Goal: Task Accomplishment & Management: Use online tool/utility

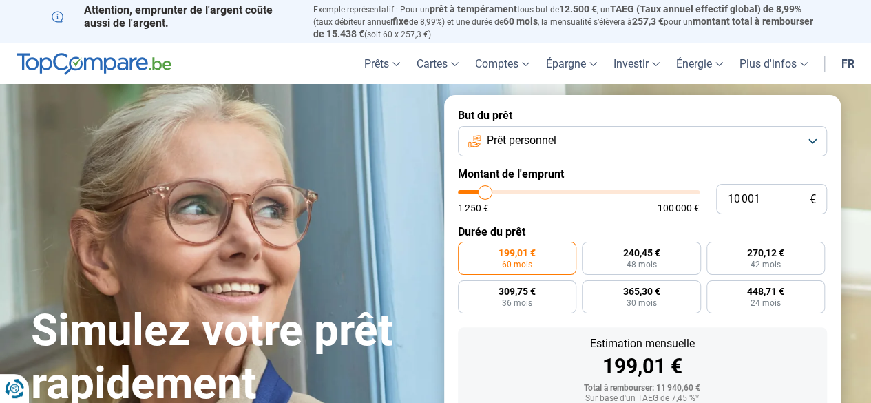
type input "10 250"
type input "10250"
type input "10 500"
type input "10500"
type input "10 750"
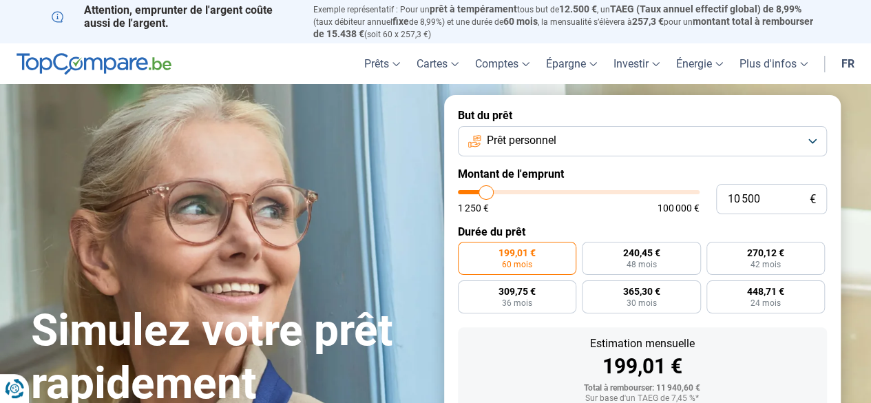
type input "10750"
type input "11 000"
type input "11000"
type input "11 250"
type input "11250"
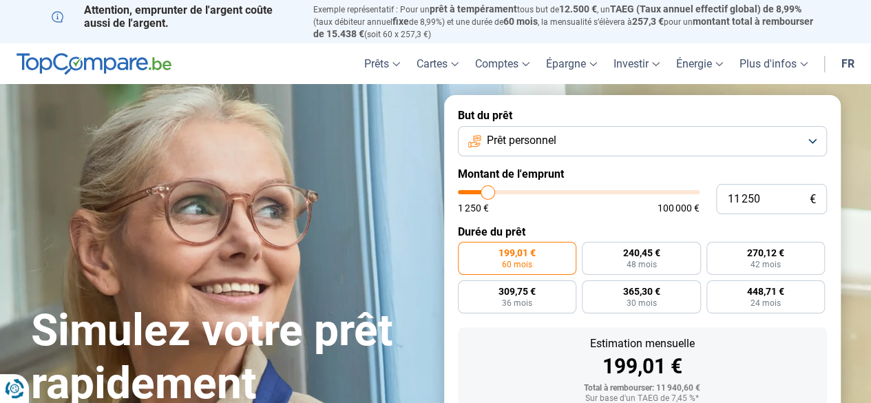
type input "11 500"
type input "11500"
type input "12 000"
type input "12000"
type input "12 250"
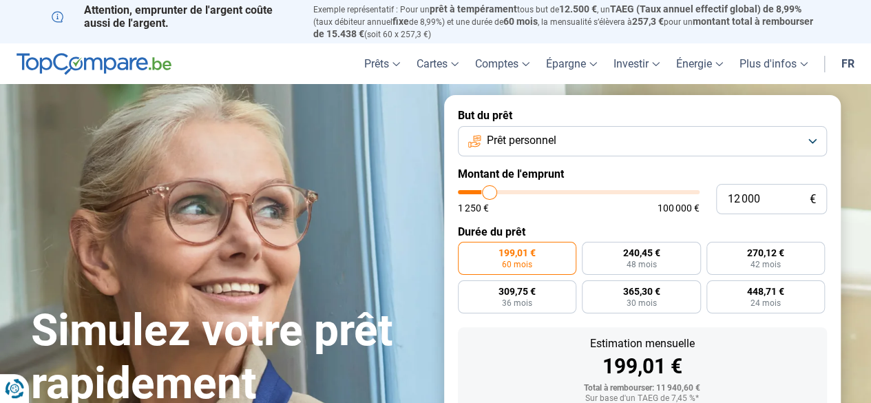
type input "12250"
type input "12 500"
type input "12500"
type input "13 000"
type input "13000"
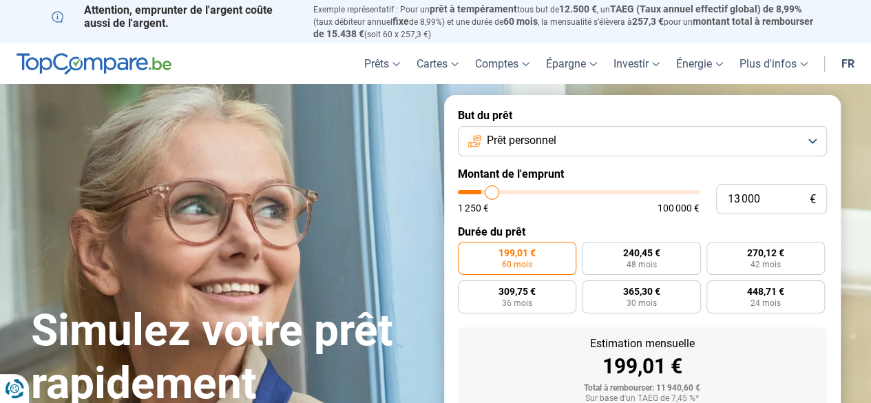
type input "13 500"
type input "13500"
type input "13 750"
type input "13750"
type input "15 500"
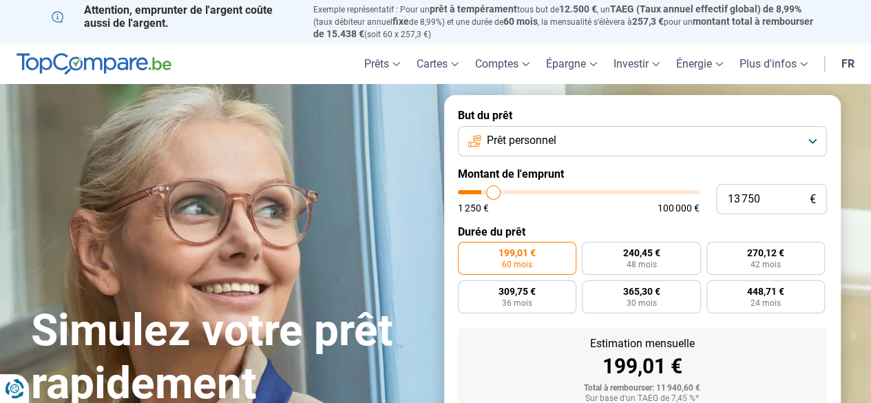
type input "15500"
type input "16 000"
type input "16000"
type input "16 500"
type input "16500"
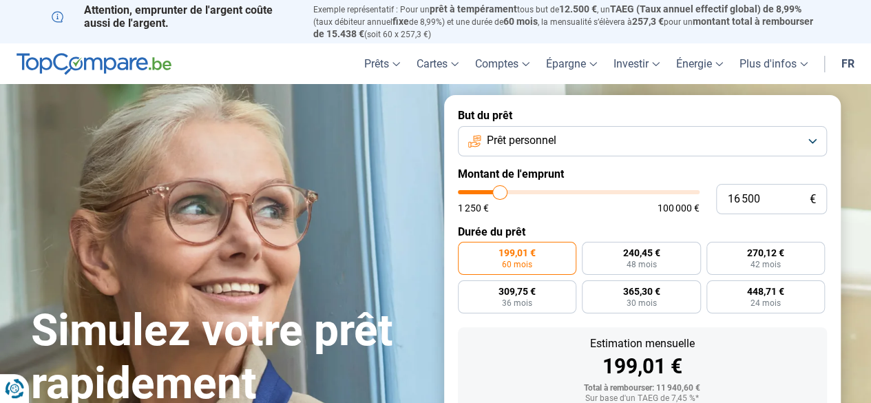
type input "17 250"
type input "17250"
type input "18 000"
type input "18000"
type input "18 250"
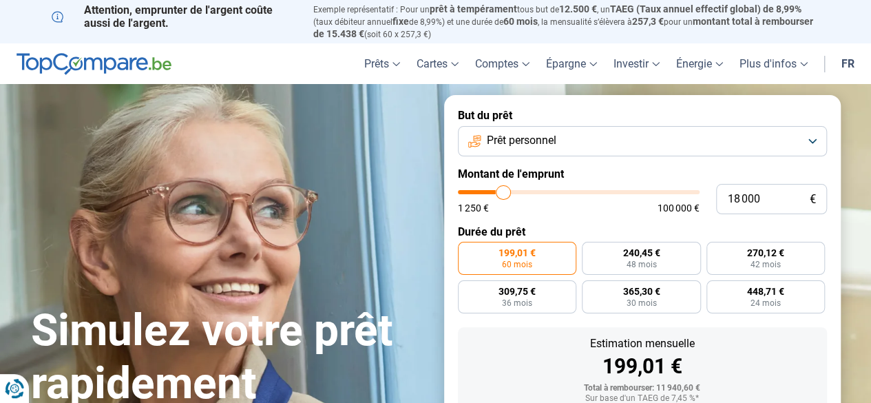
type input "18250"
type input "19 250"
type input "19250"
type input "20 250"
type input "20250"
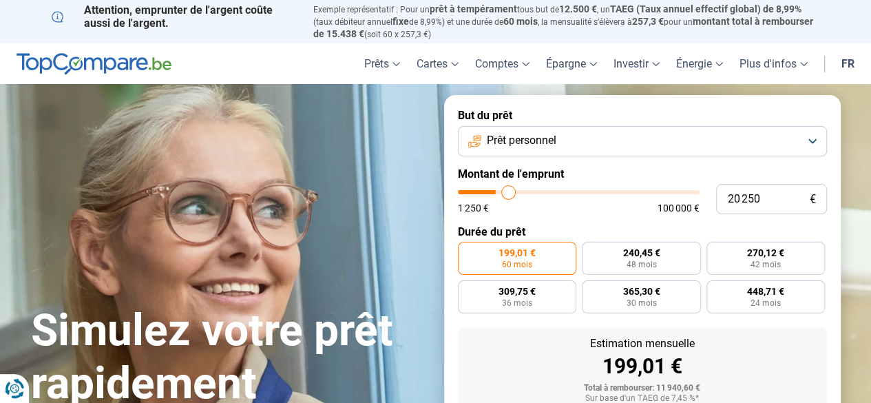
type input "21 500"
type input "21500"
type input "23 000"
type input "23000"
type input "26 000"
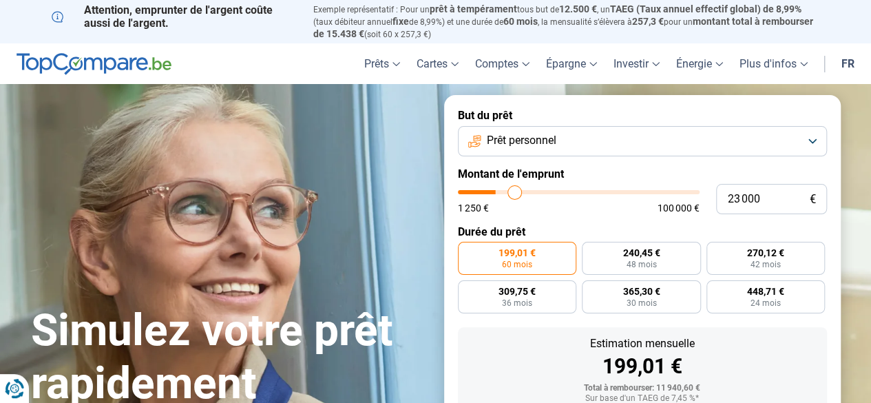
type input "26000"
type input "26 750"
type input "26750"
type input "27 000"
type input "27000"
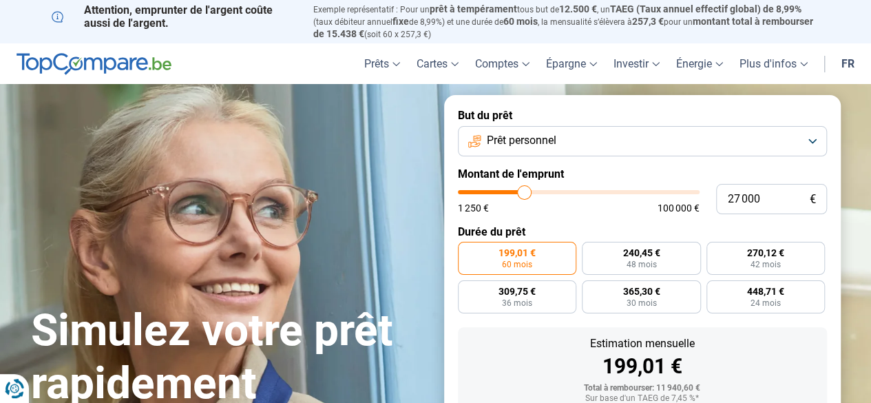
type input "27 750"
type input "27750"
type input "28 250"
type input "28250"
type input "28 500"
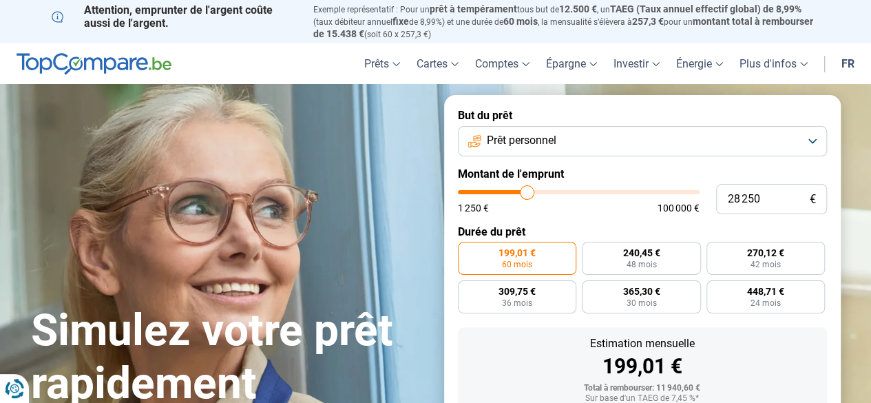
type input "28500"
type input "29 000"
type input "29000"
type input "29 750"
type input "29750"
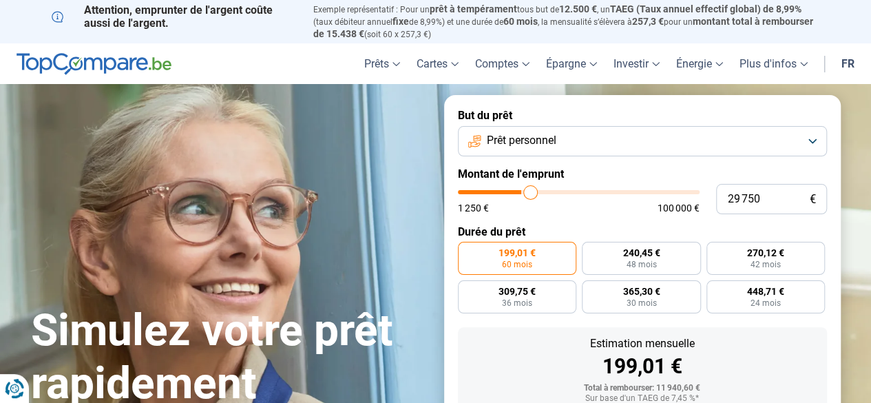
type input "31 250"
type input "31250"
type input "31 750"
type input "31750"
type input "32 500"
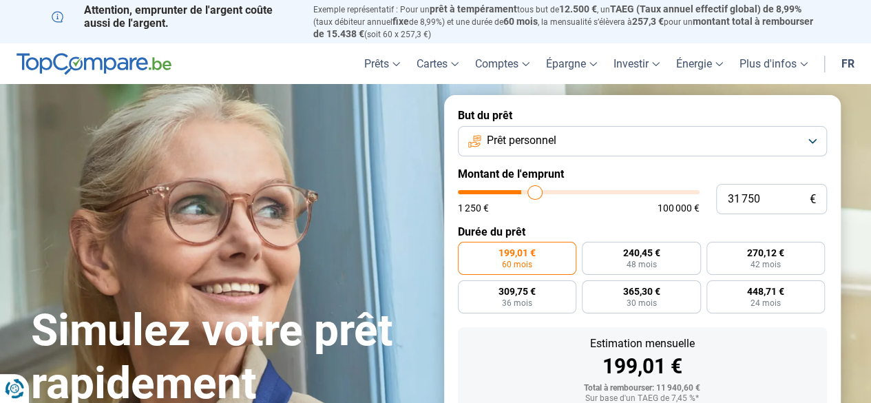
type input "32500"
type input "33 000"
type input "33000"
type input "33 250"
type input "33250"
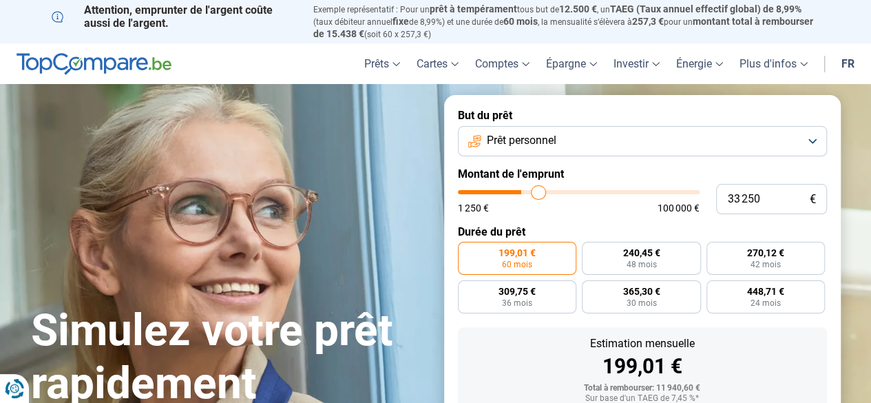
type input "33 750"
type input "33750"
type input "34 000"
type input "34000"
type input "34 250"
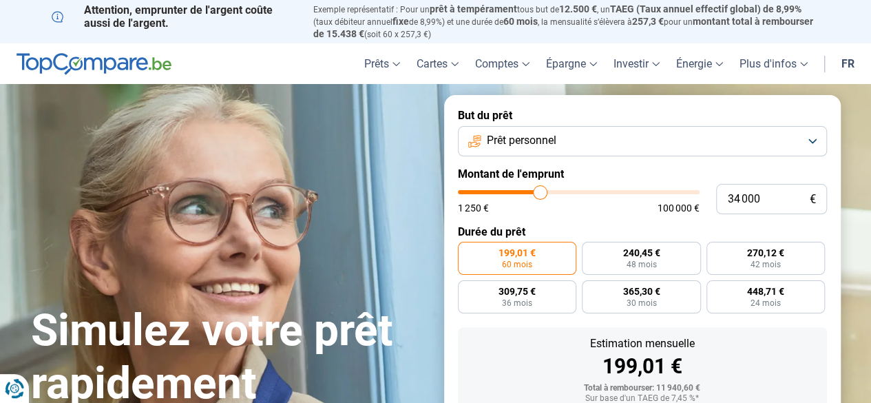
type input "34250"
type input "34 500"
type input "34500"
type input "35 000"
type input "35000"
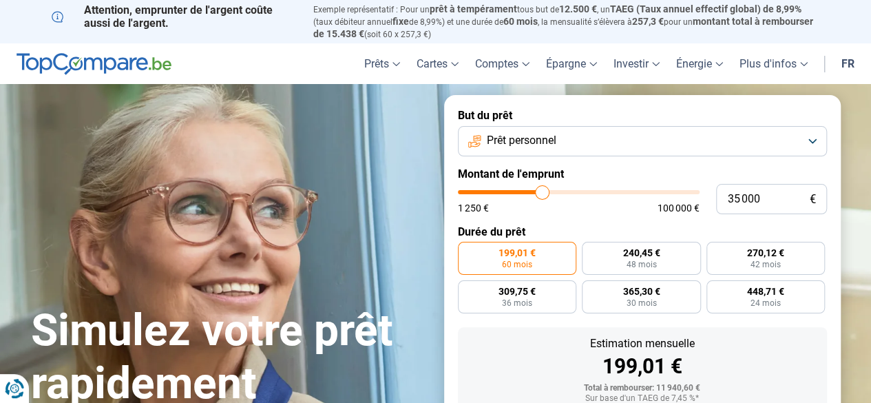
type input "35 250"
type input "35250"
type input "35 000"
type input "35000"
type input "34 750"
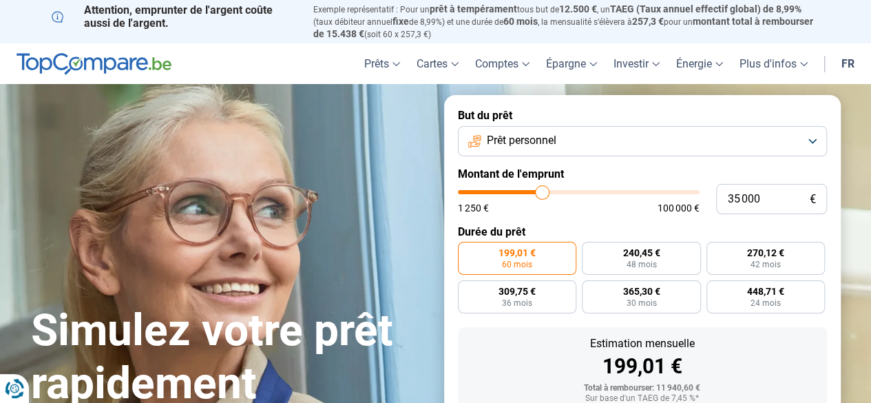
type input "34750"
type input "34 500"
type input "34500"
type input "34 000"
type input "34000"
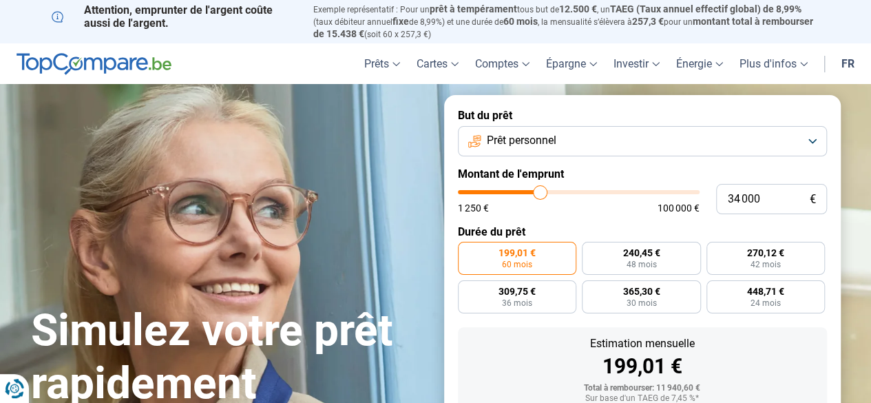
type input "33 750"
type input "33750"
type input "33 250"
type input "33250"
type input "33 000"
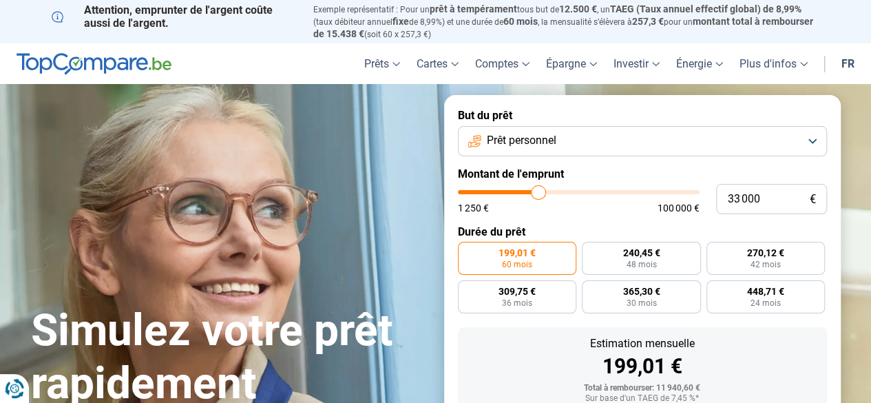
type input "33000"
type input "31 500"
type input "31500"
type input "30 750"
type input "30750"
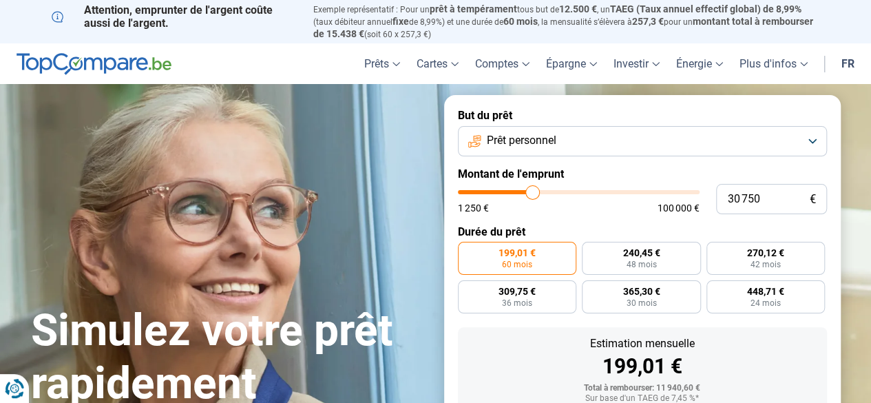
type input "30 000"
type input "30000"
type input "29 500"
type input "29500"
type input "28 500"
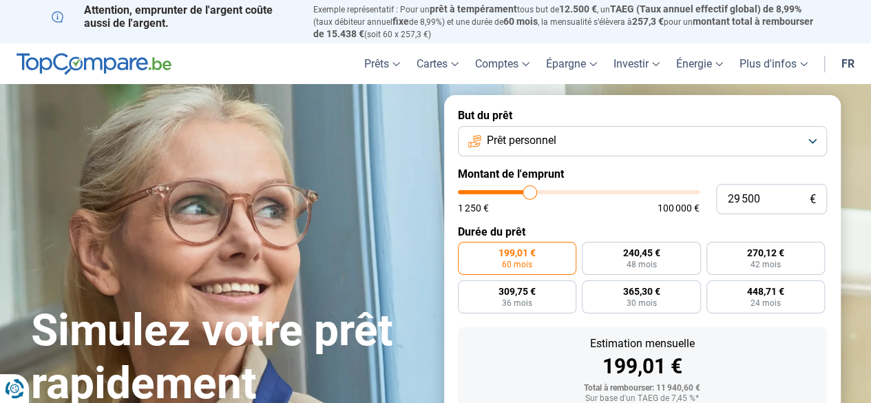
type input "28500"
type input "28 000"
type input "28000"
type input "27 000"
type input "27000"
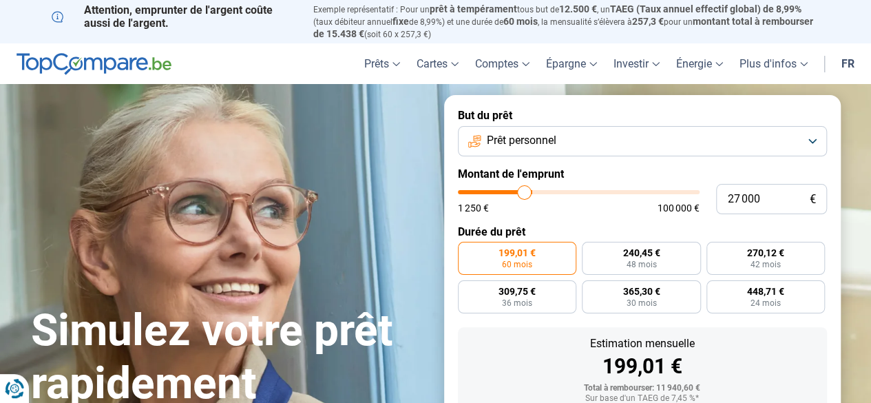
type input "26 500"
type input "26500"
type input "26 250"
type input "26250"
type input "25 750"
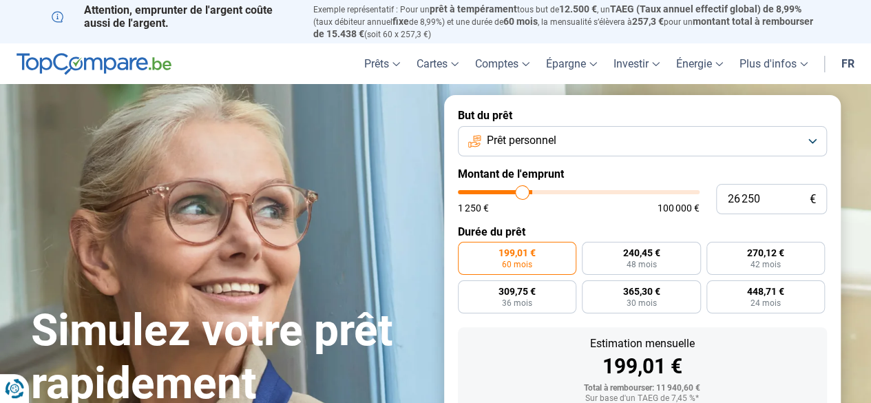
type input "25750"
type input "25 250"
type input "25250"
type input "25 000"
type input "25000"
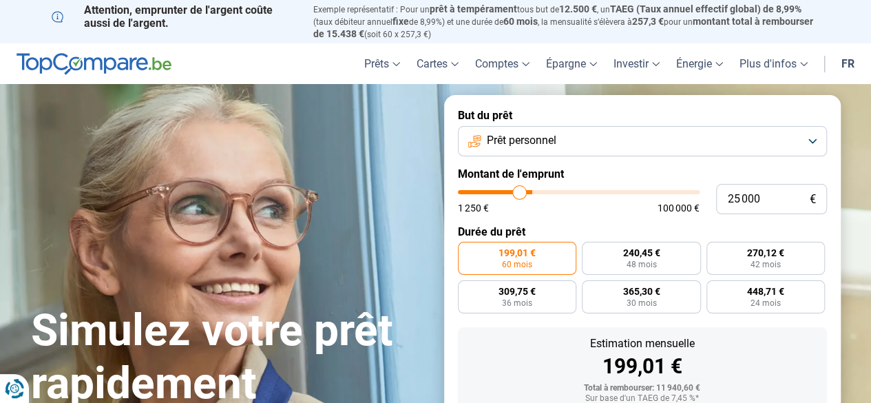
type input "24 500"
type input "24500"
type input "24 000"
type input "24000"
type input "23 500"
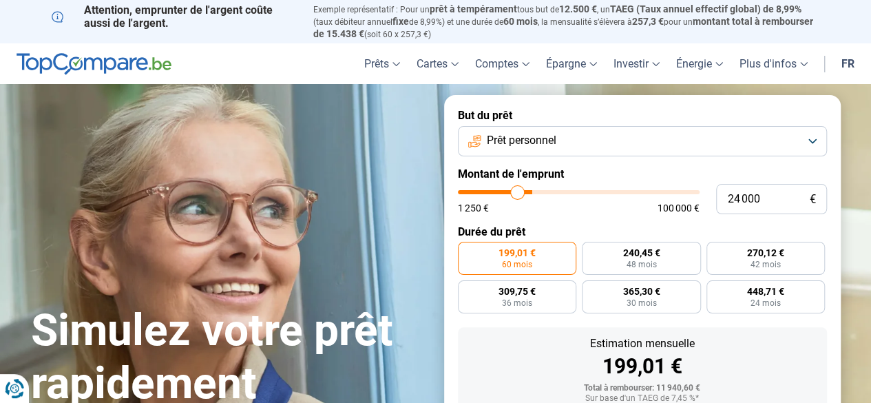
type input "23500"
type input "23 000"
type input "23000"
type input "22 750"
type input "22750"
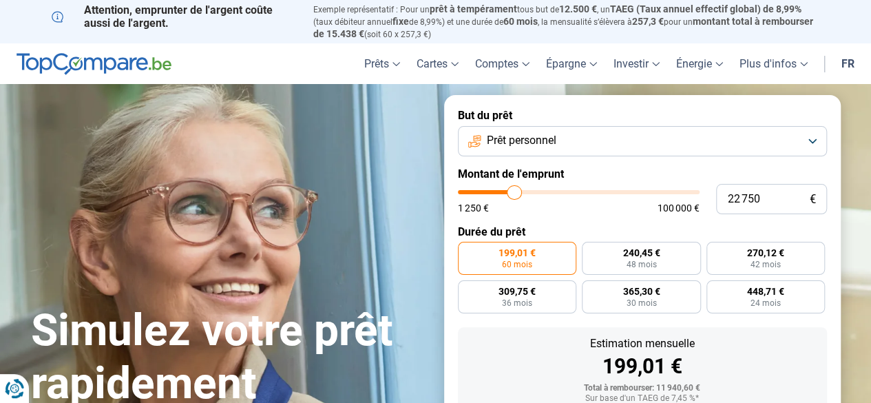
type input "22 250"
type input "22250"
type input "21 750"
type input "21750"
type input "21 000"
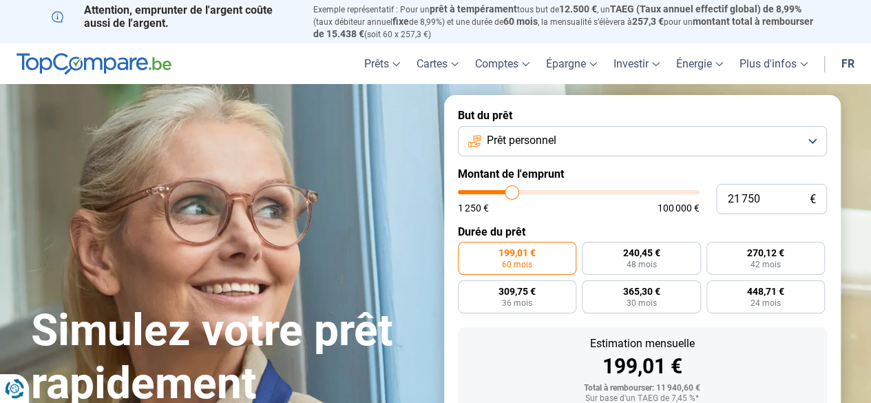
type input "21000"
type input "20 250"
type input "20250"
type input "19 750"
type input "19750"
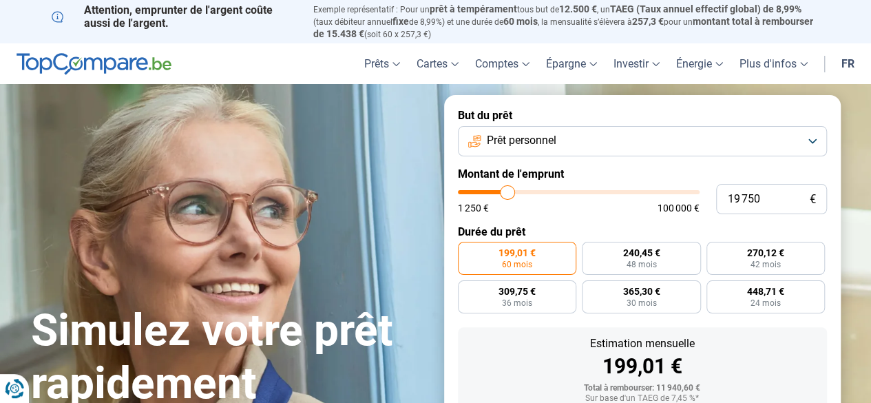
type input "19 500"
type input "19500"
type input "19 250"
type input "19250"
type input "19 000"
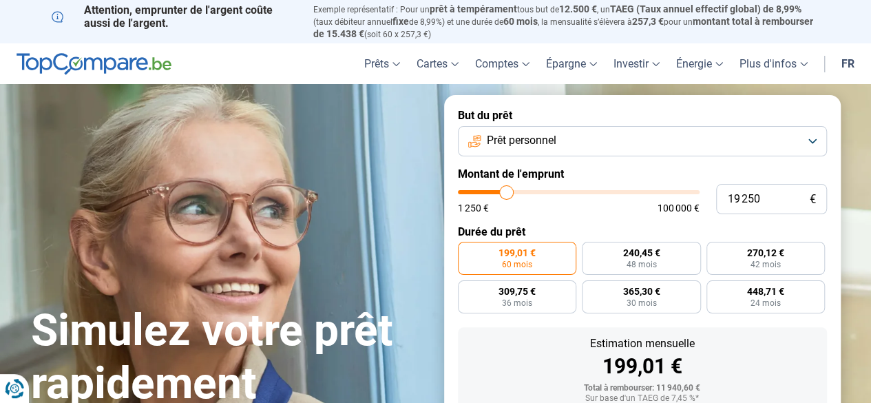
type input "19000"
type input "18 750"
type input "18750"
type input "18 500"
type input "18500"
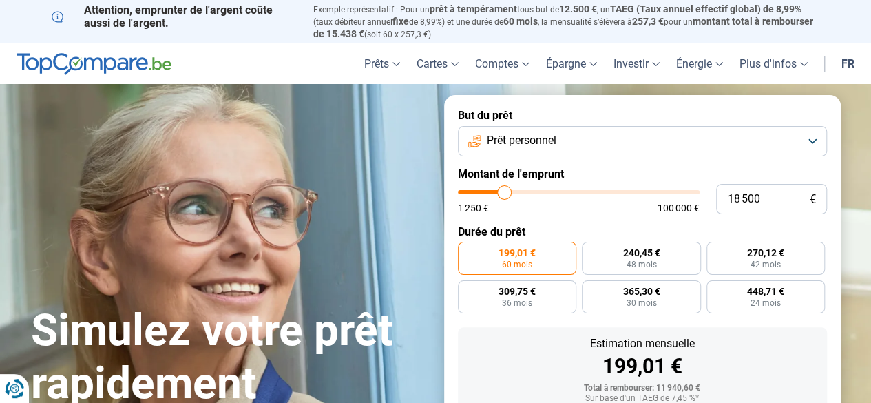
type input "18 250"
type input "18250"
type input "17 750"
type input "17750"
type input "17 500"
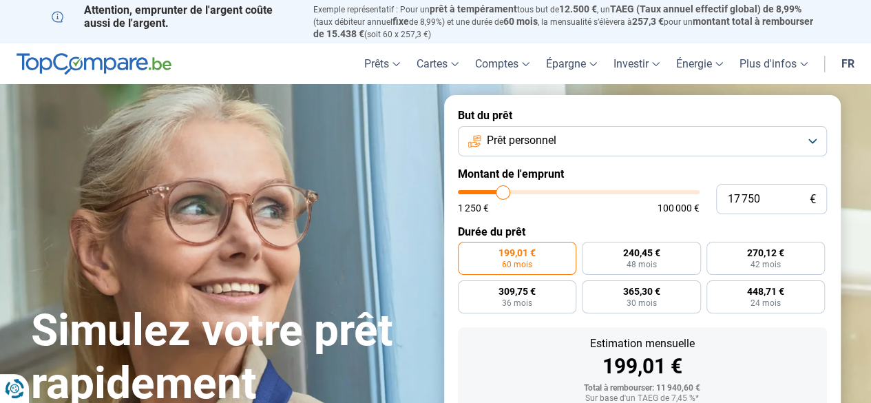
type input "17500"
type input "17 250"
type input "17250"
type input "16 750"
type input "16750"
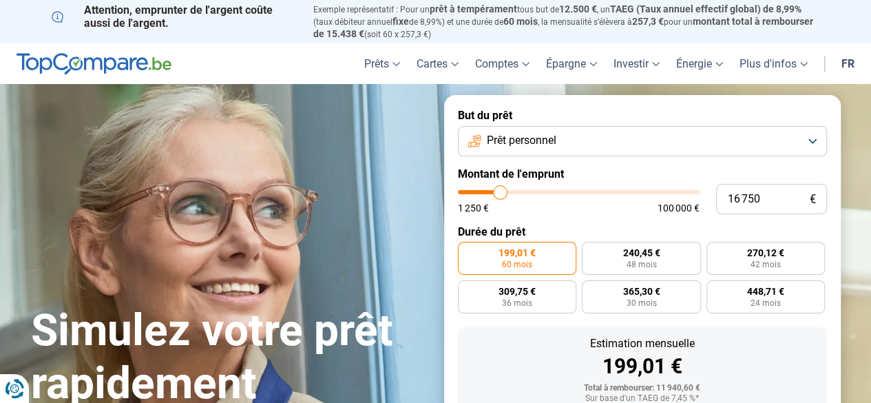
type input "16 250"
type input "16250"
type input "15 500"
type input "15500"
type input "15 000"
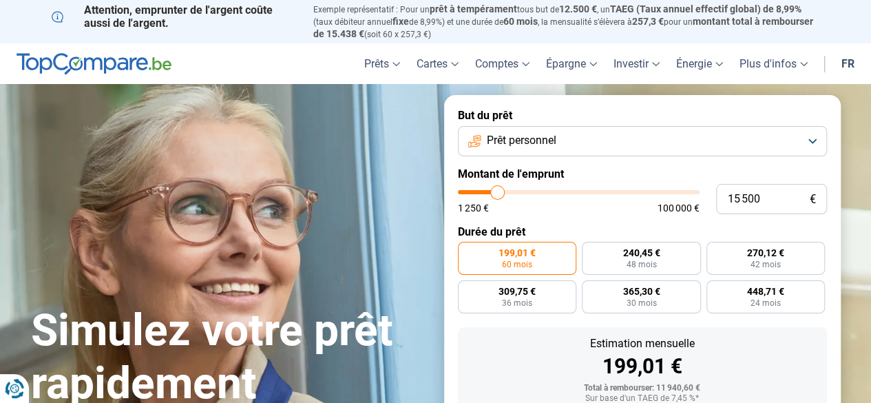
type input "15000"
type input "14 250"
type input "14250"
type input "14 000"
type input "14000"
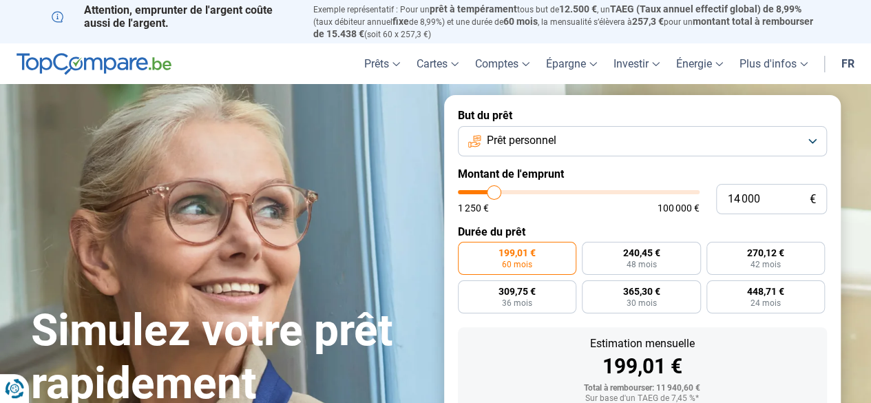
type input "13 750"
type input "13750"
type input "13 500"
type input "13500"
type input "13 250"
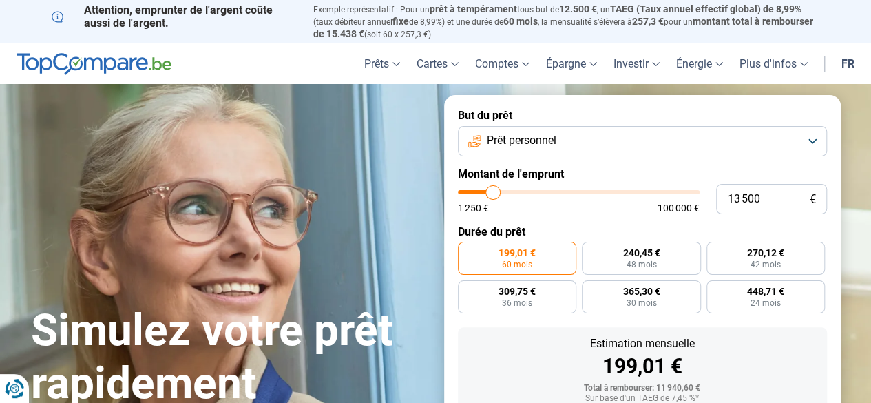
type input "13250"
type input "13 000"
type input "13000"
type input "12 750"
type input "12750"
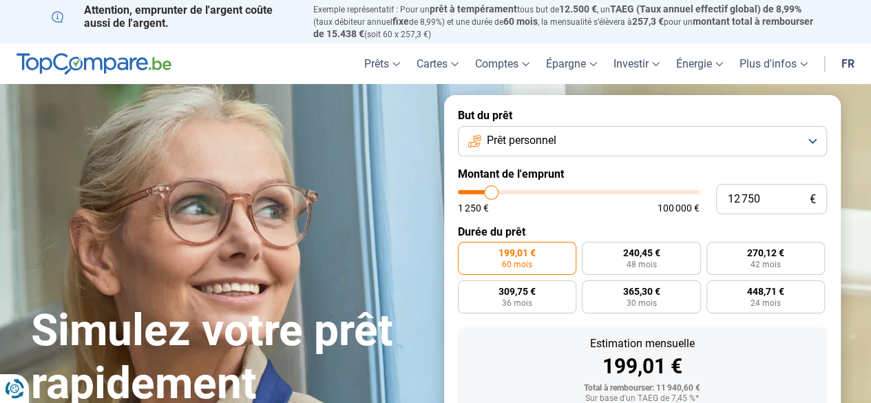
type input "12 500"
type input "12500"
type input "12 250"
type input "12250"
type input "12 000"
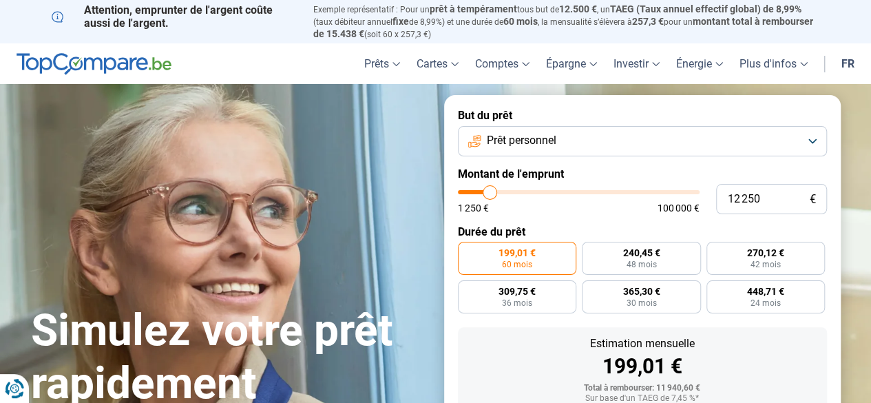
type input "12000"
type input "11 750"
type input "11750"
type input "11 500"
type input "11500"
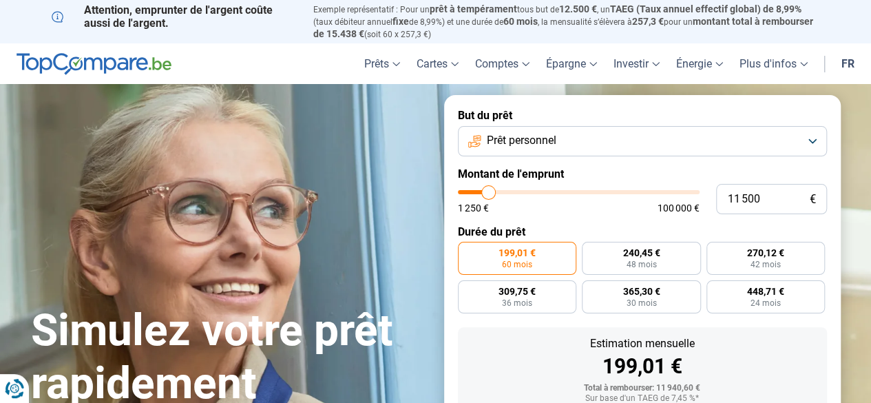
type input "11 250"
type input "11250"
type input "11 000"
type input "11000"
type input "10 750"
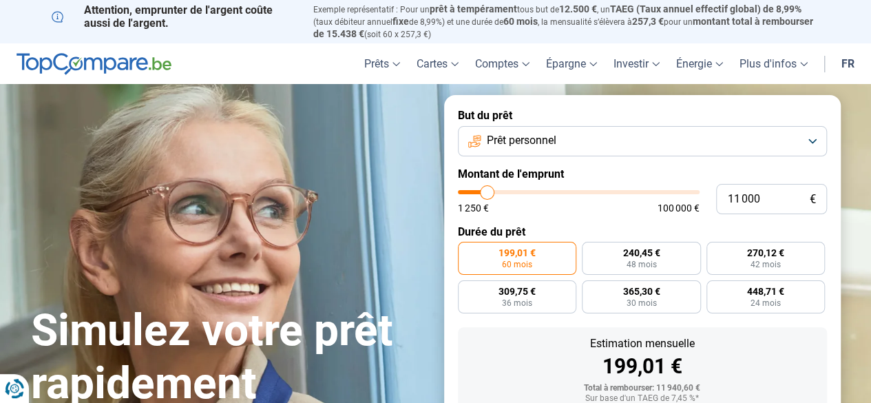
type input "10750"
type input "10 500"
type input "10500"
type input "10 250"
type input "10250"
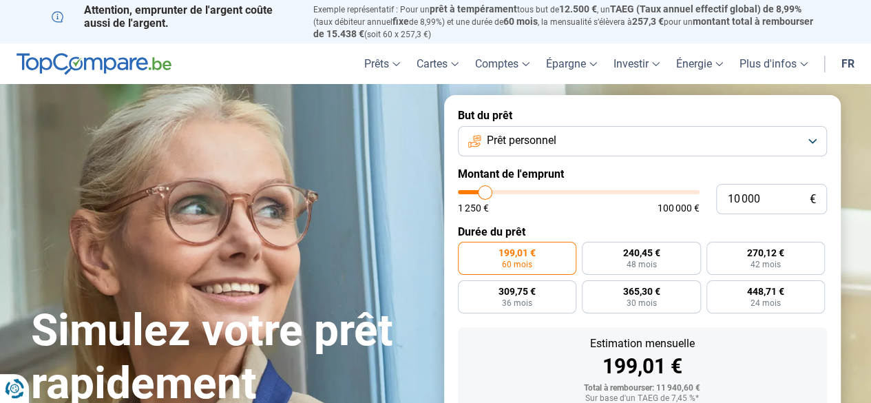
click at [485, 192] on input "range" at bounding box center [579, 192] width 242 height 4
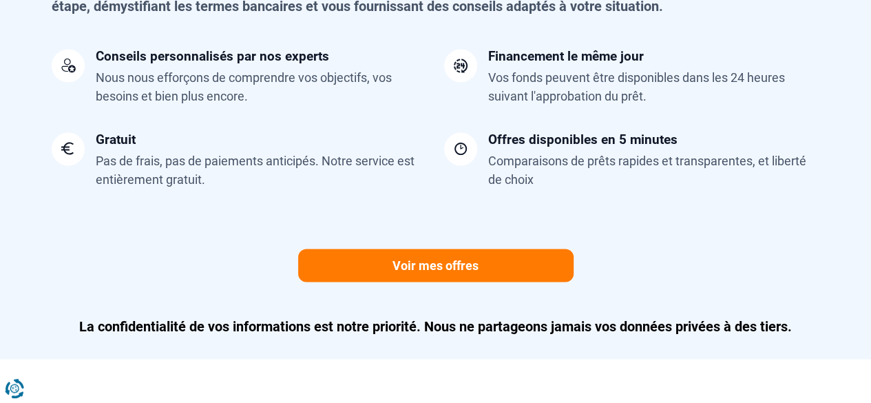
scroll to position [964, 0]
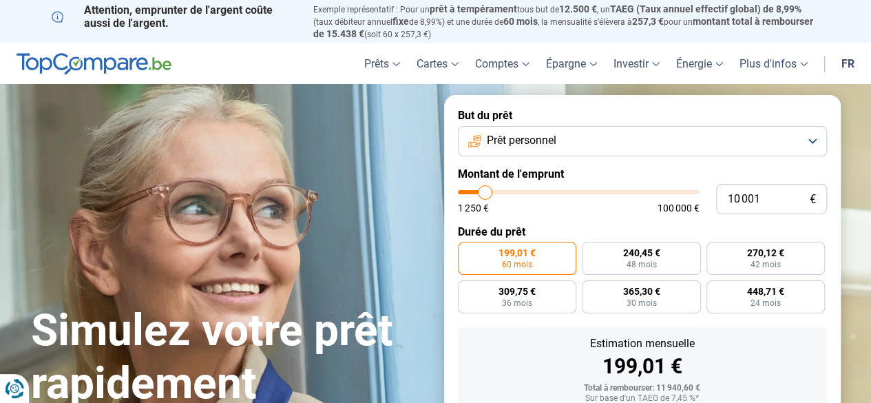
type input "9 250"
type input "9250"
type input "9 500"
type input "9500"
type input "9 750"
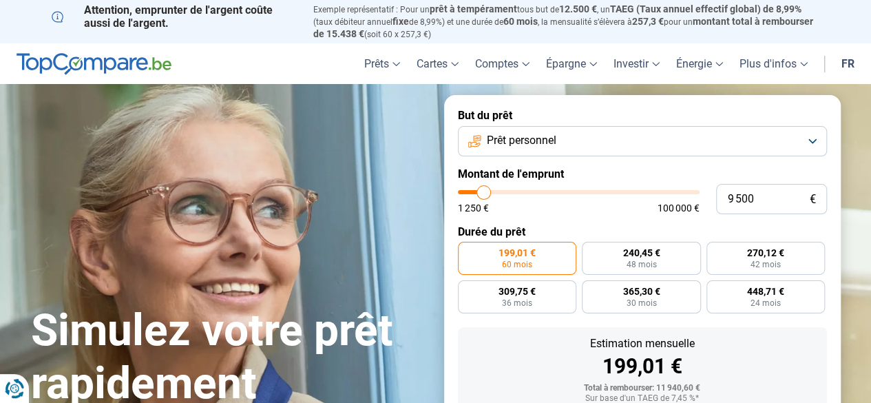
type input "9750"
type input "10 000"
type input "10000"
type input "10 250"
type input "10250"
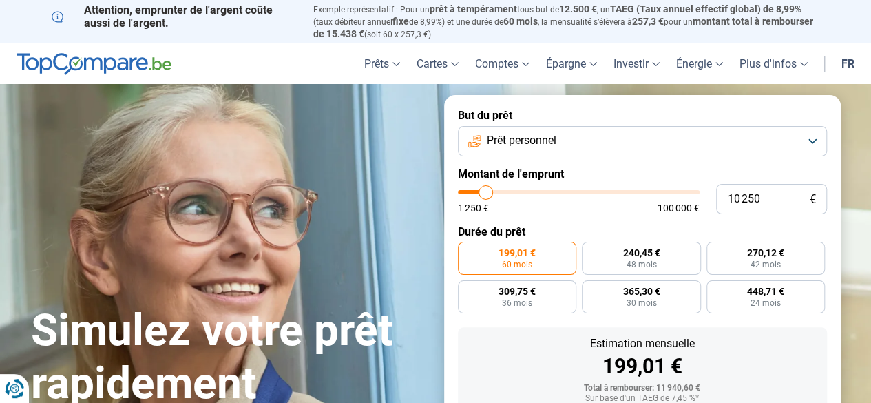
type input "11 000"
type input "11000"
type input "11 250"
type input "11250"
type input "12 250"
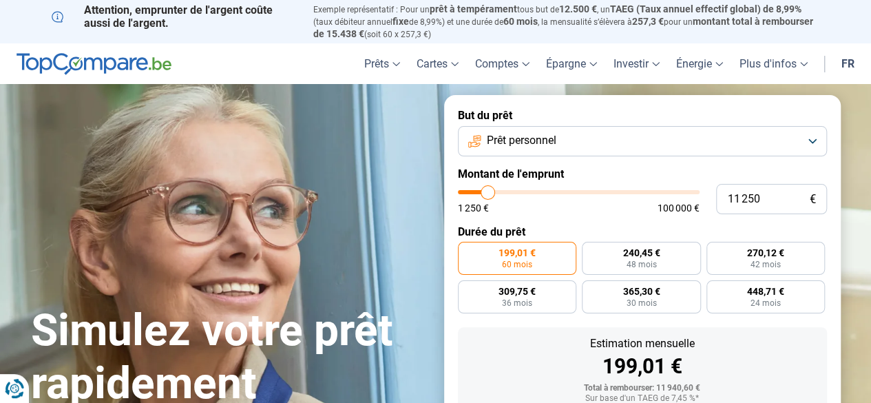
type input "12250"
type input "13 250"
type input "13250"
type input "13 750"
type input "13750"
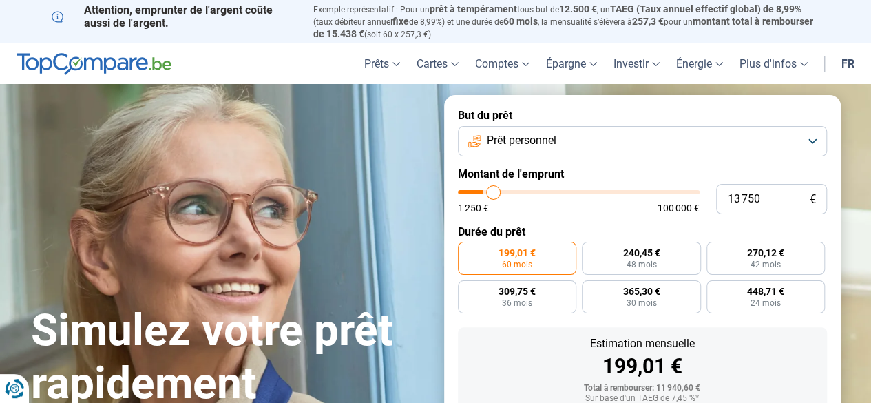
type input "14 500"
type input "14500"
type input "15 750"
type input "15750"
type input "16 500"
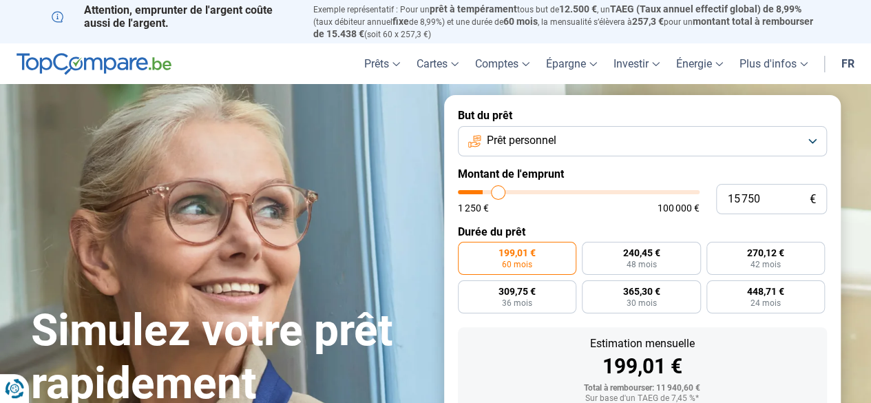
type input "16500"
type input "17 500"
type input "17500"
type input "18 250"
type input "18250"
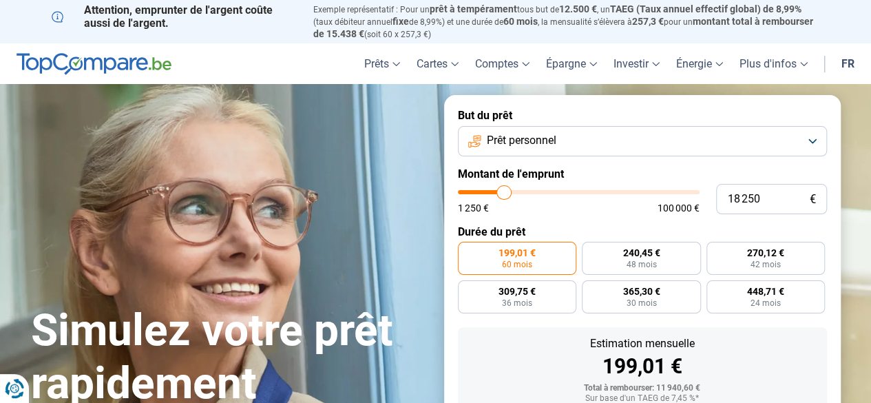
type input "19 000"
type input "19000"
type input "20 750"
type input "20750"
type input "22 250"
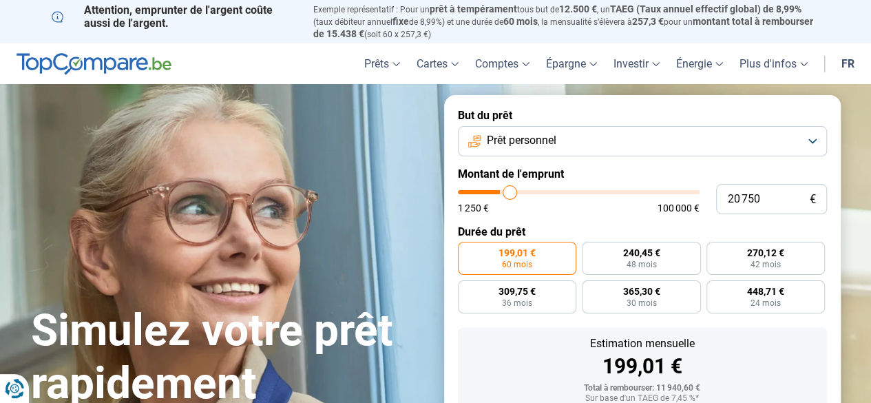
type input "22250"
type input "23 000"
type input "23000"
type input "23 500"
type input "23500"
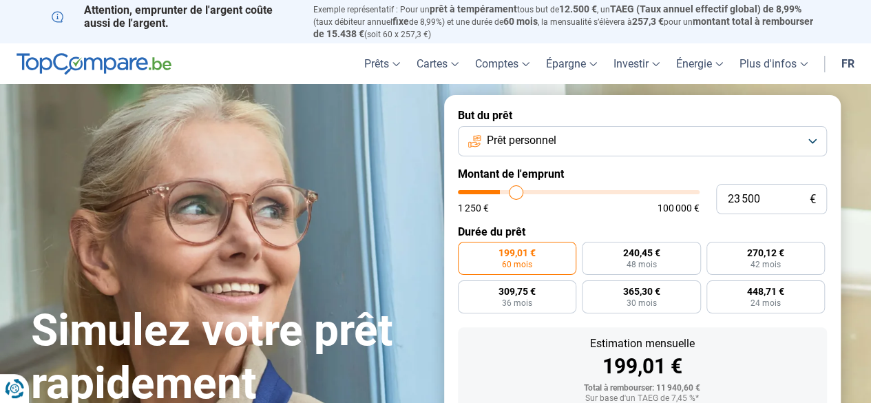
type input "24 000"
type input "24000"
type input "24 750"
type input "24750"
type input "25 000"
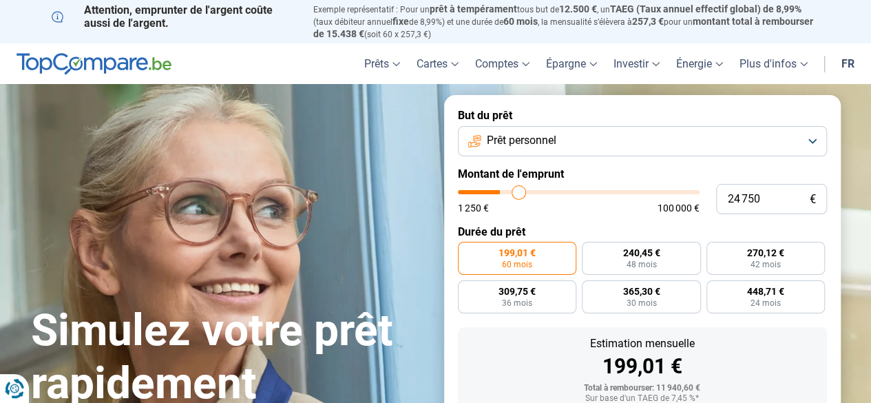
type input "25000"
type input "25 500"
type input "25500"
type input "26 000"
type input "26000"
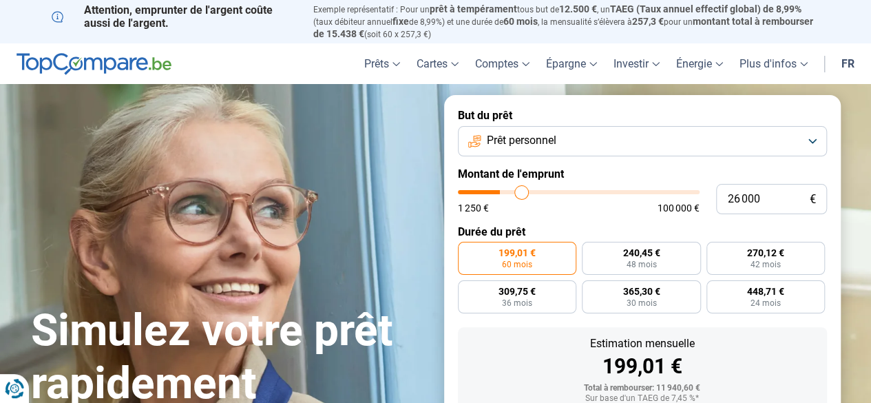
type input "26 250"
type input "26250"
type input "27 500"
type input "27500"
type input "27 750"
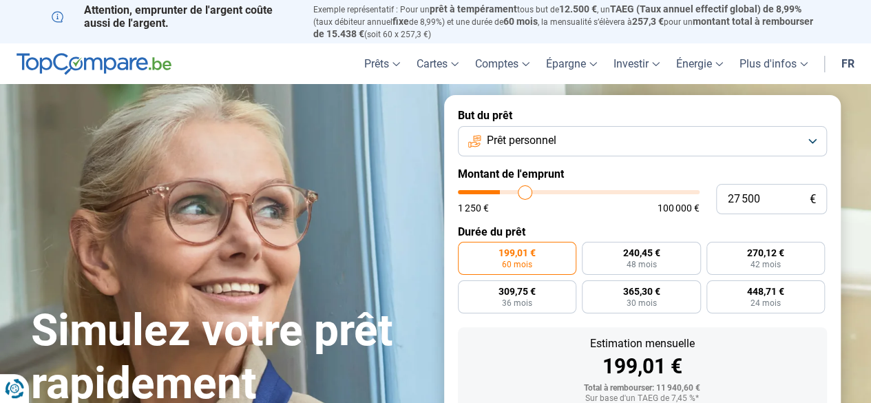
type input "27750"
type input "28 750"
type input "28750"
type input "29 250"
type input "29250"
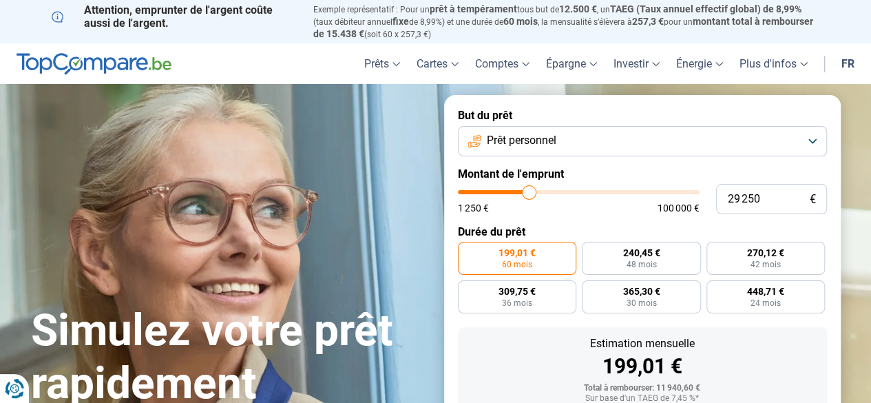
type input "29 500"
type input "29500"
type input "30 000"
type input "30000"
type input "30 500"
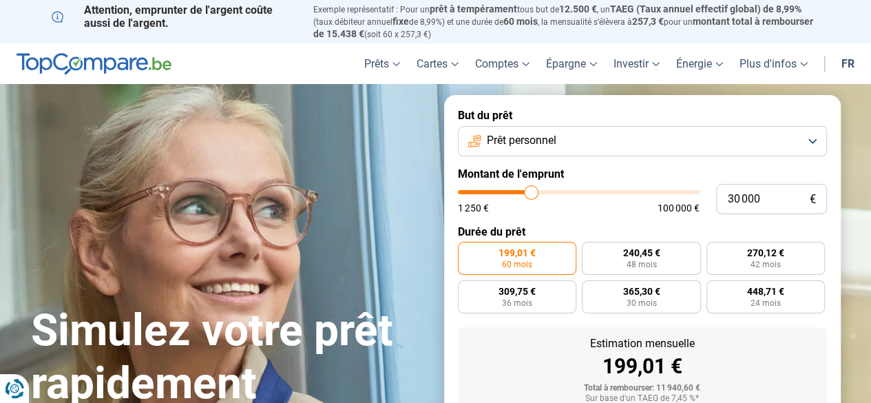
type input "30500"
type input "31 000"
type input "31000"
type input "31 250"
type input "31250"
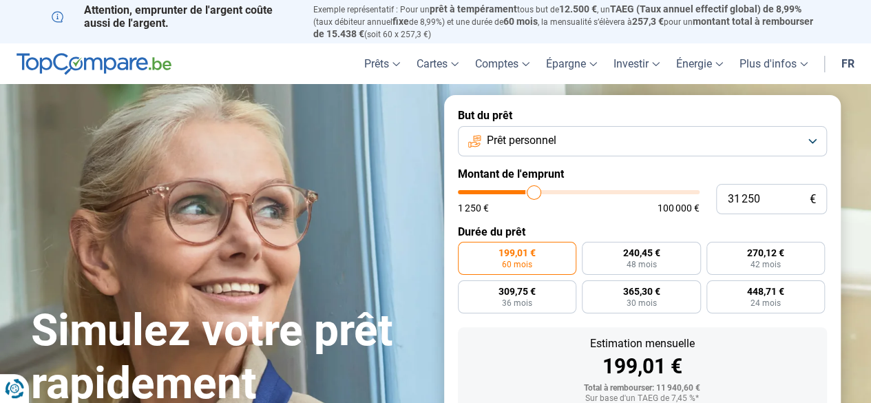
type input "31 500"
type input "31500"
type input "31 750"
type input "31750"
type input "32 000"
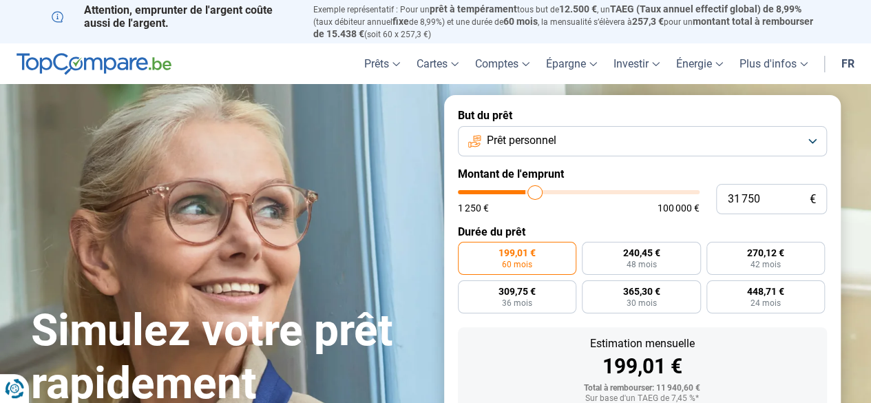
type input "32000"
type input "31 750"
type input "31750"
type input "31 500"
type input "31500"
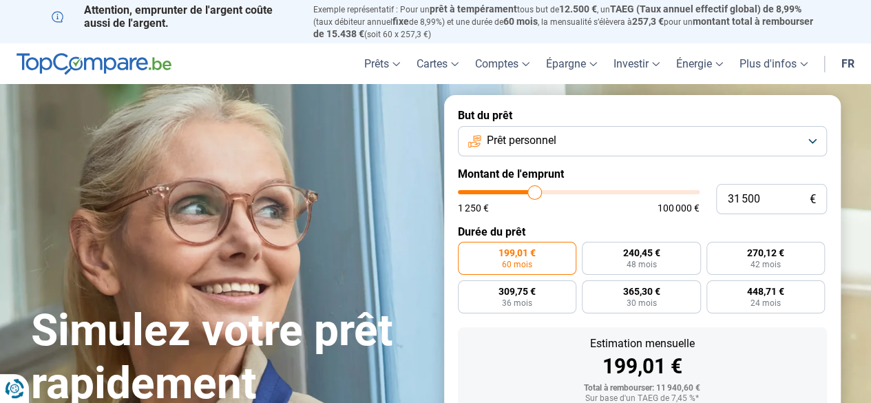
type input "31 250"
type input "31250"
type input "29 250"
type input "29250"
type input "27 500"
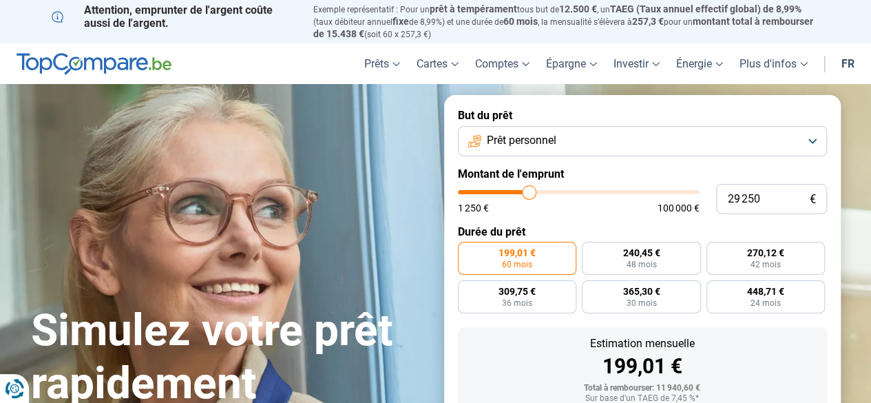
type input "27500"
type input "23 500"
type input "23500"
type input "20 500"
type input "20500"
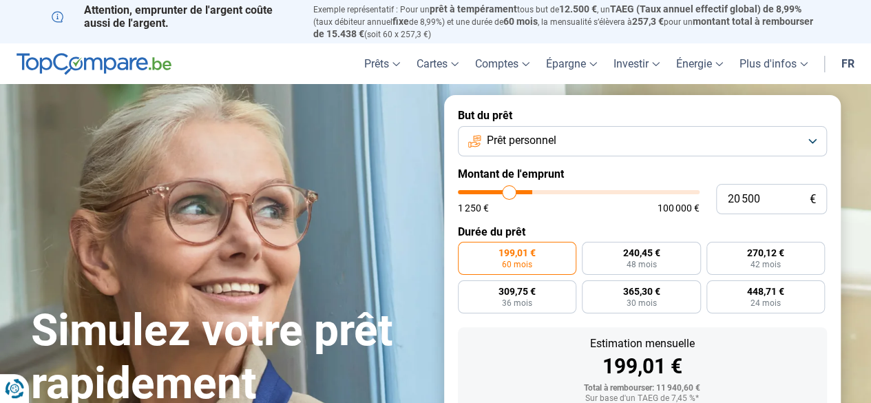
type input "19 250"
type input "19250"
type input "19 000"
type input "19000"
type input "18 750"
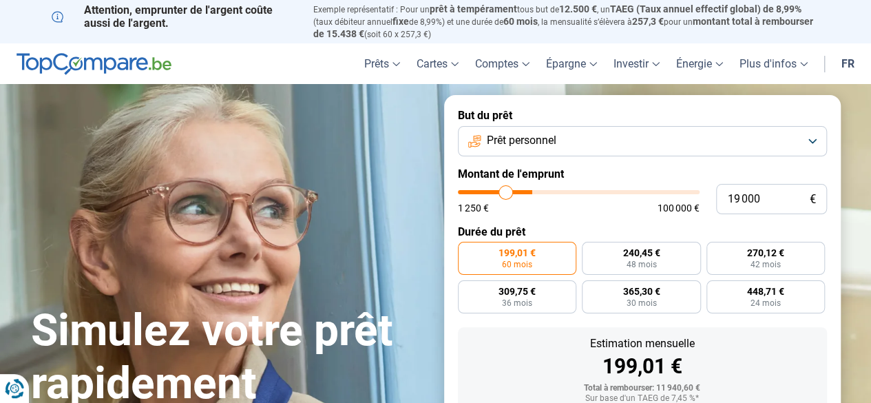
type input "18750"
type input "18 500"
type input "18500"
type input "18 250"
type input "18250"
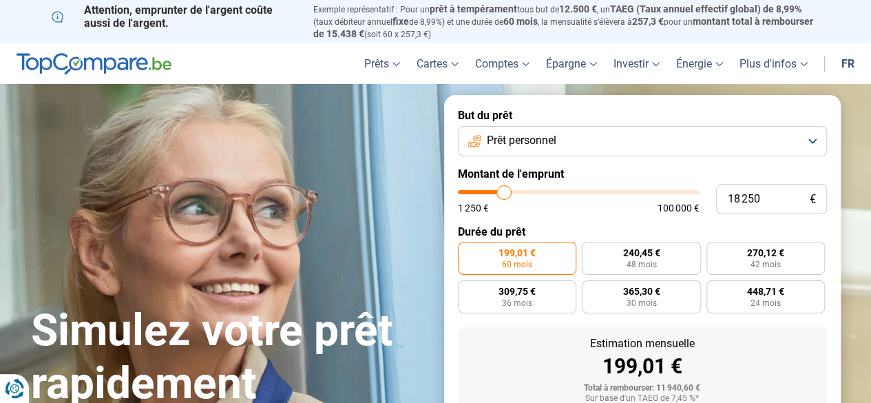
type input "17 500"
type input "17500"
type input "17 000"
type input "17000"
type input "16 750"
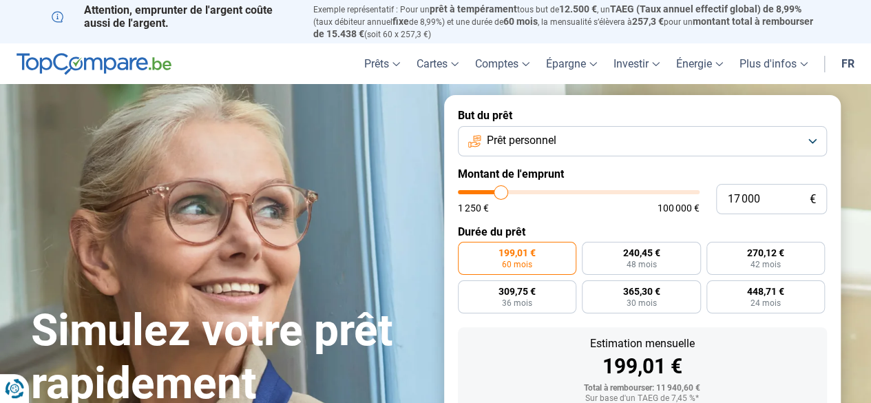
type input "16750"
type input "16 500"
type input "16500"
type input "16 250"
type input "16250"
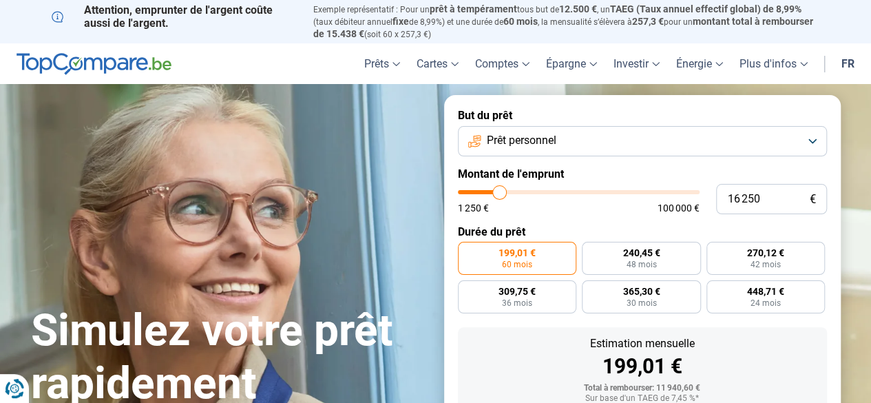
type input "15 250"
type input "15250"
type input "14 000"
type input "14000"
type input "13 250"
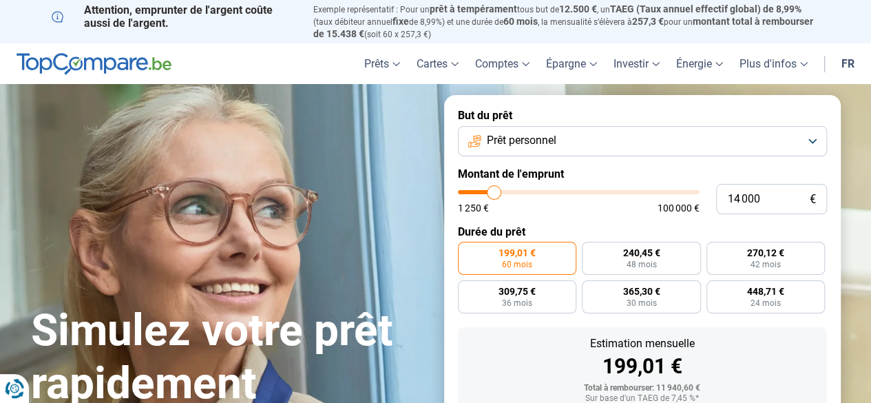
type input "13250"
type input "12 750"
type input "12750"
type input "12 250"
type input "12250"
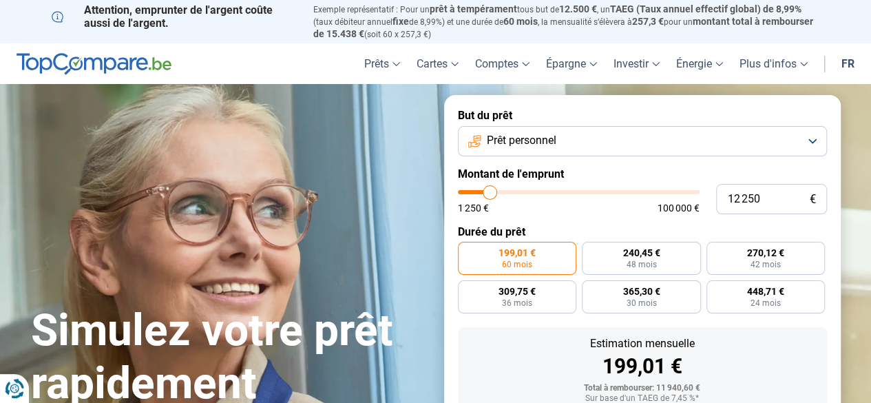
type input "12 000"
type input "12000"
type input "11 750"
type input "11750"
type input "11 250"
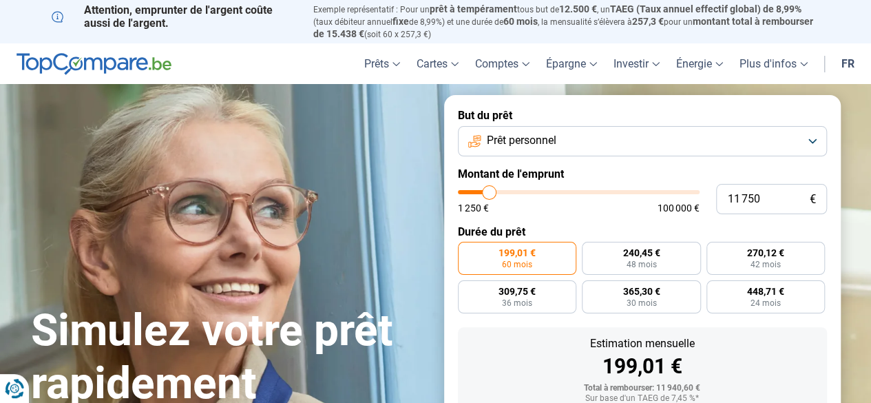
type input "11250"
type input "11 000"
type input "11000"
type input "10 500"
type input "10500"
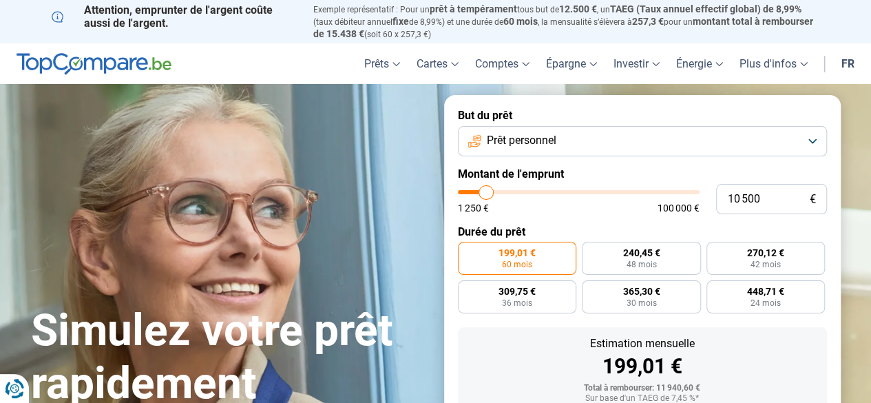
type input "10 250"
type input "10250"
type input "10 000"
type input "10000"
type input "9 500"
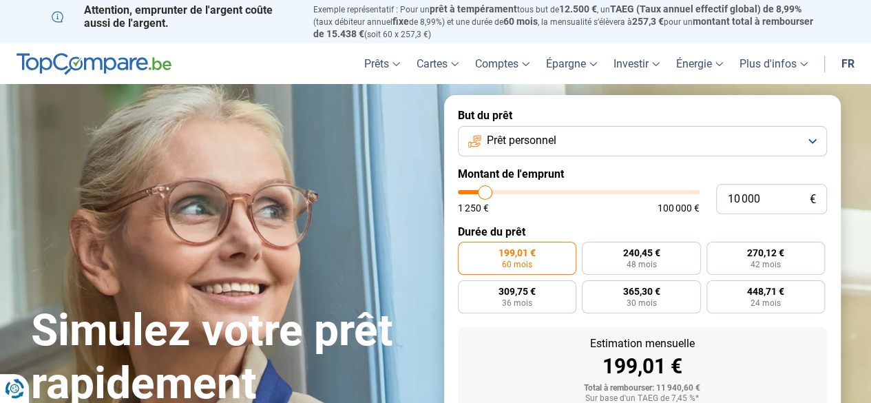
type input "9500"
type input "9 250"
type input "9250"
type input "8 750"
type input "8750"
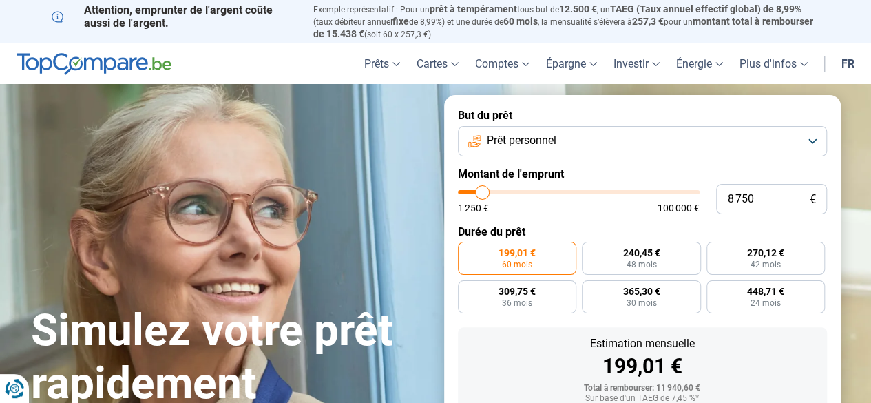
type input "8 500"
type input "8500"
type input "8 250"
type input "8250"
type input "8 500"
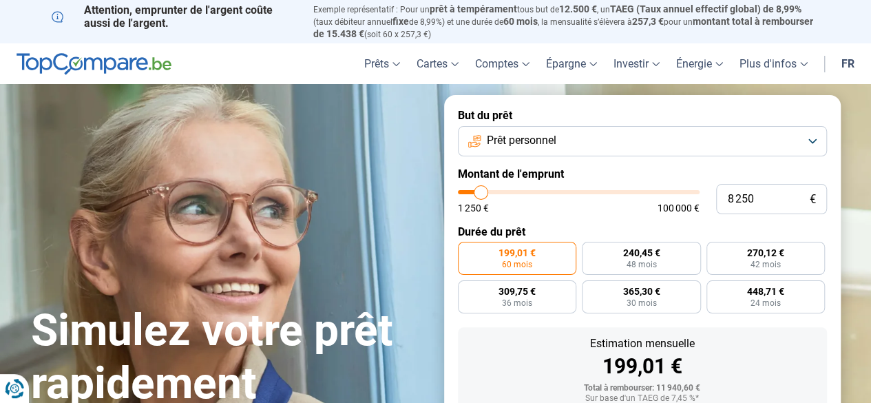
type input "8500"
type input "8 750"
type input "8750"
type input "9 000"
type input "9000"
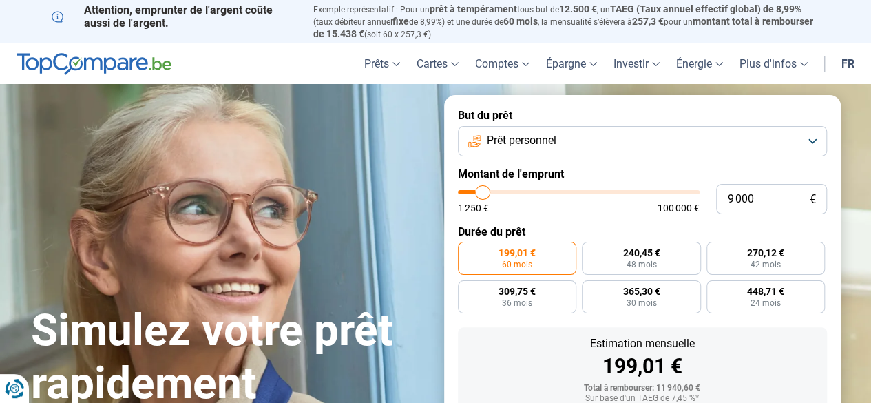
type input "9 250"
type input "9250"
type input "9 500"
type input "9500"
type input "9 750"
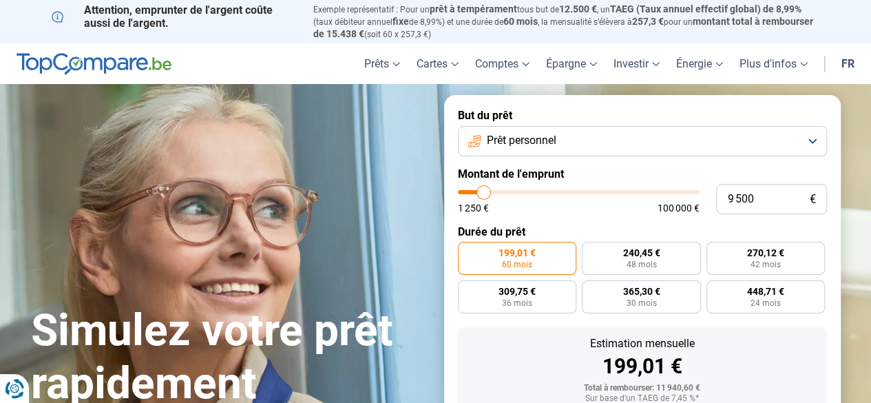
type input "9750"
type input "10 000"
type input "10000"
type input "10 250"
type input "10250"
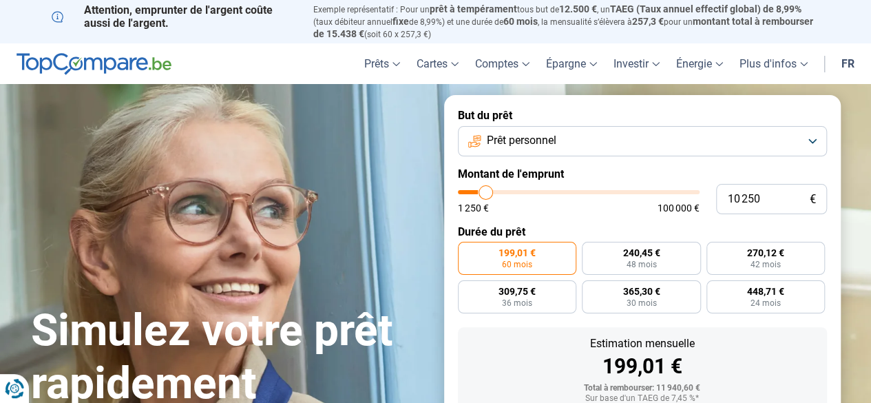
type input "10 500"
type input "10500"
type input "10 750"
type input "10750"
type input "10 250"
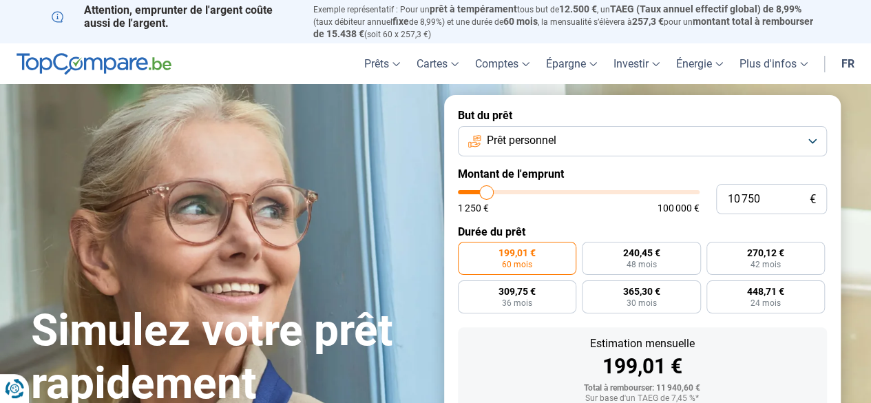
type input "10250"
type input "10 000"
type input "10000"
type input "9 750"
type input "9750"
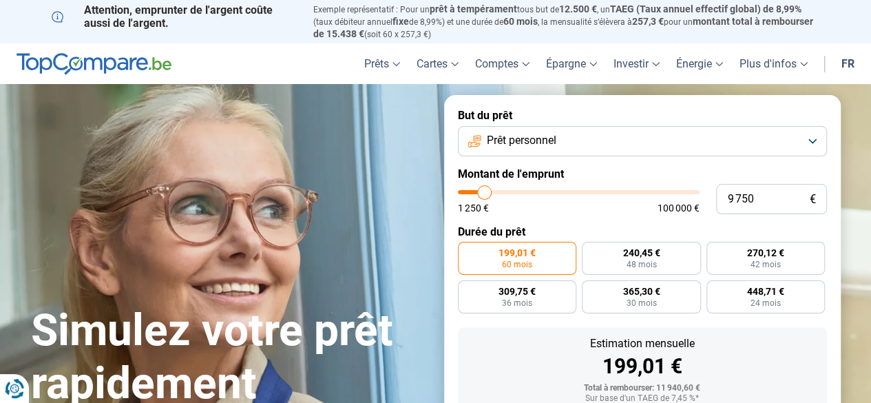
type input "9 500"
type input "9500"
type input "9 250"
type input "9250"
type input "9 500"
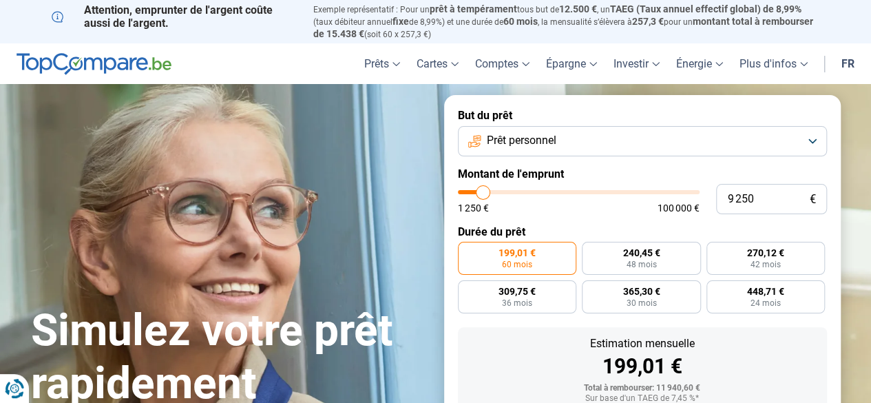
type input "9500"
type input "9 750"
type input "9750"
type input "10 000"
type input "10000"
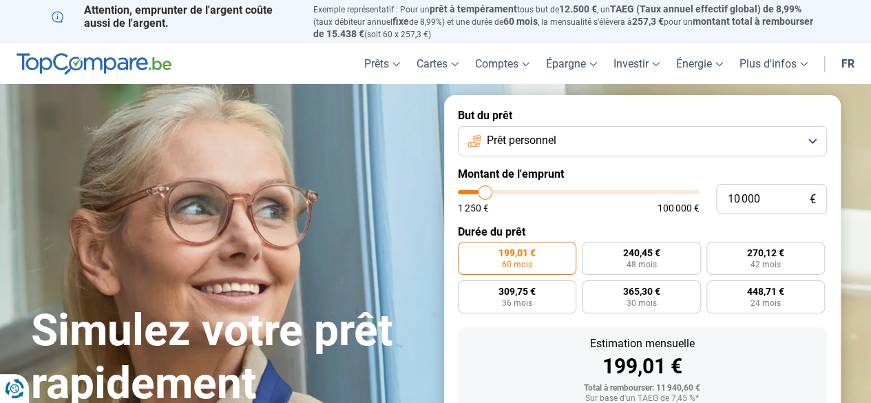
type input "10 250"
type input "10250"
type input "10 000"
type input "10000"
type input "9 750"
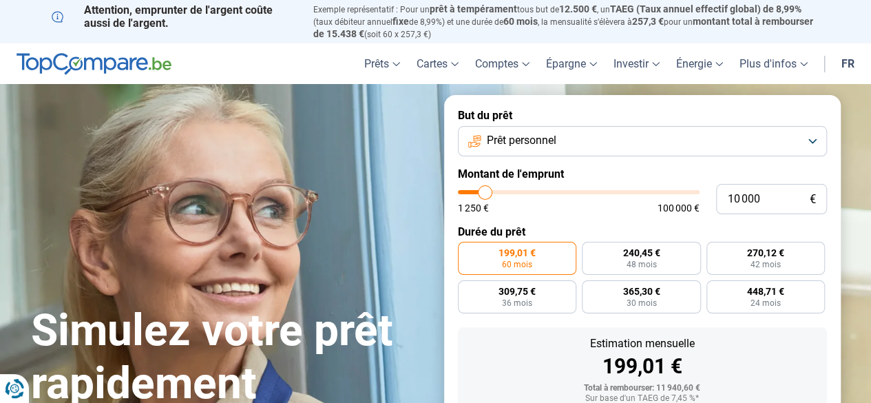
type input "9750"
type input "10 000"
type input "10000"
type input "10 250"
type input "10250"
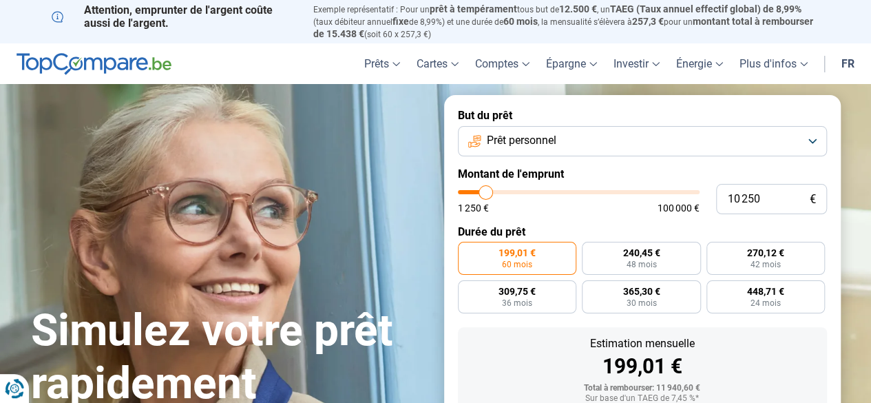
click at [486, 194] on input "range" at bounding box center [579, 192] width 242 height 4
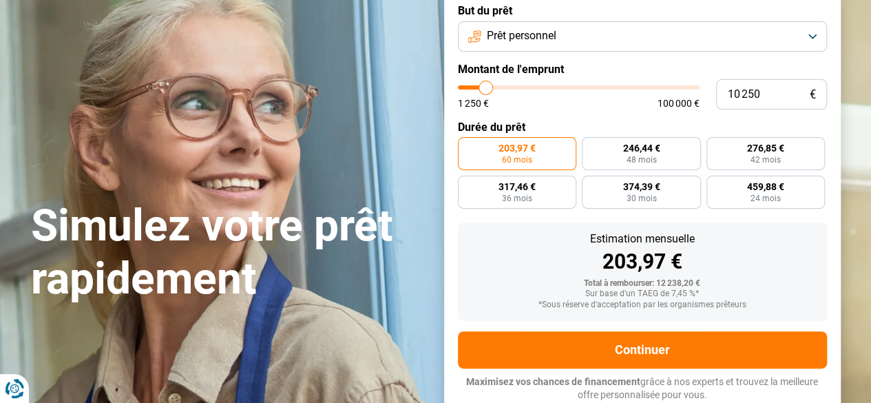
scroll to position [105, 0]
